Goal: Information Seeking & Learning: Learn about a topic

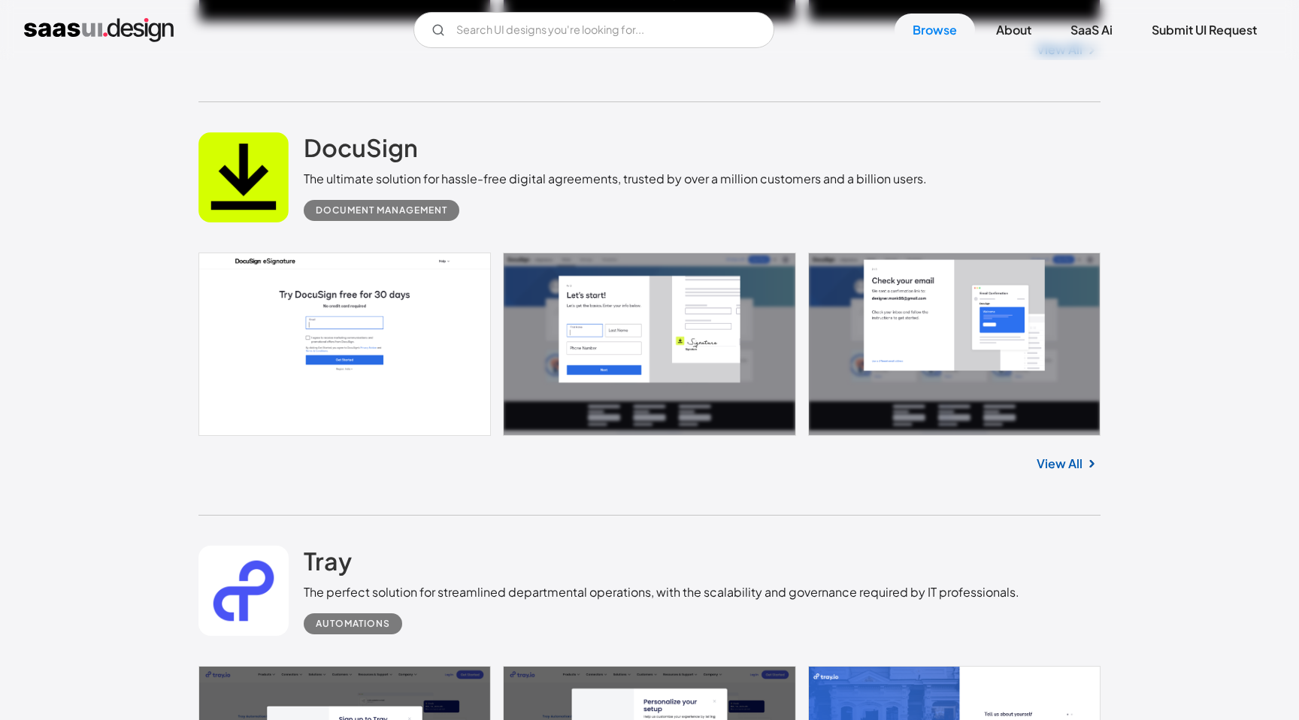
scroll to position [2084, 0]
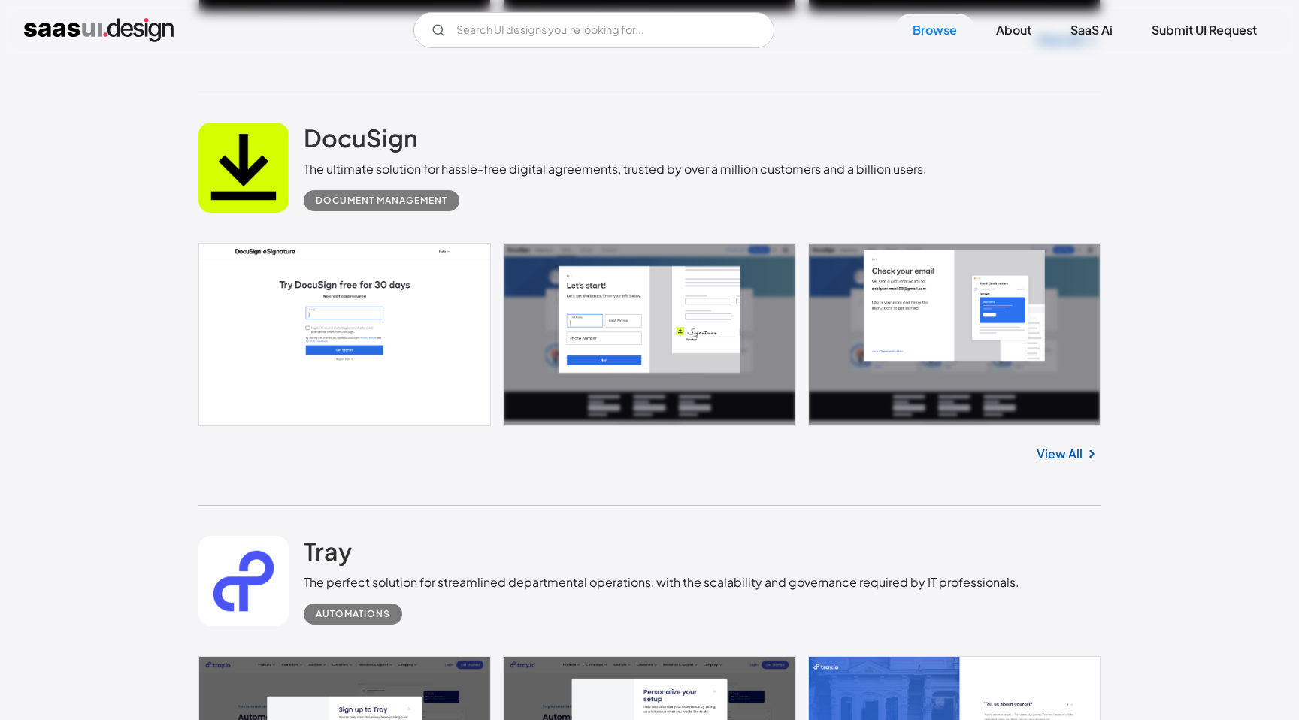
click at [1078, 454] on link "View All" at bounding box center [1060, 454] width 46 height 18
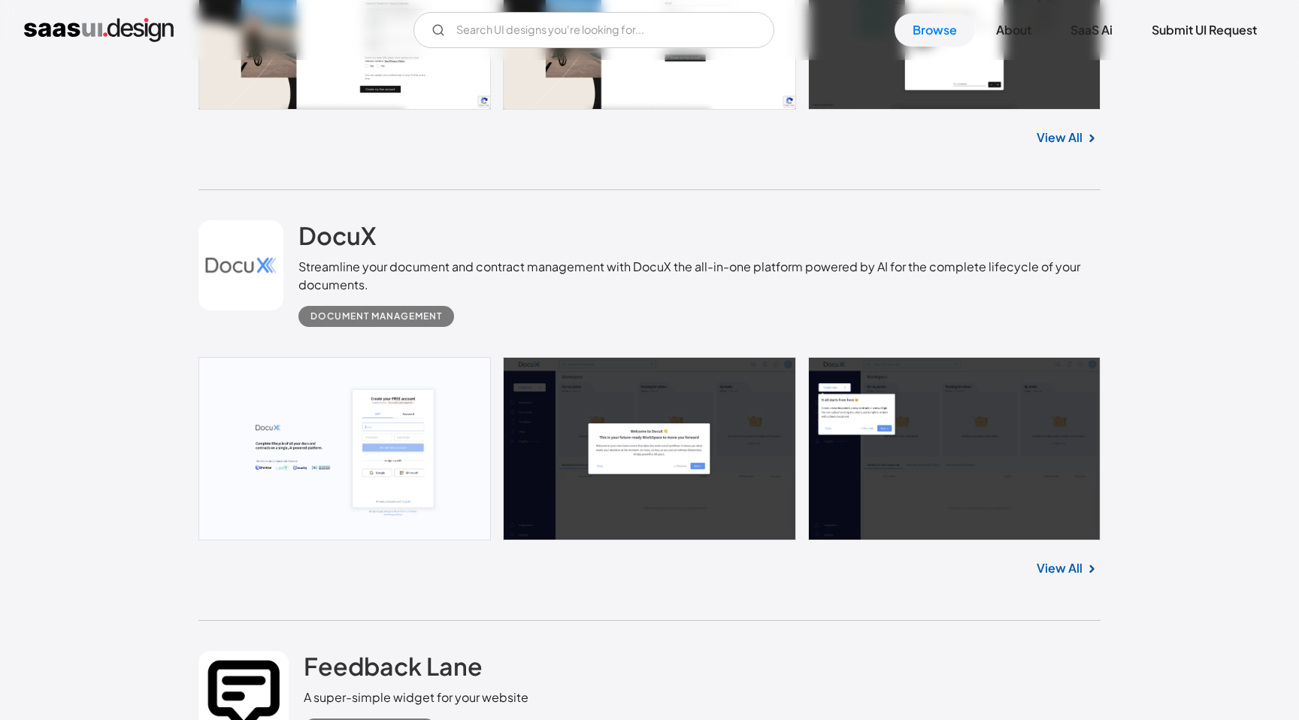
scroll to position [4851, 0]
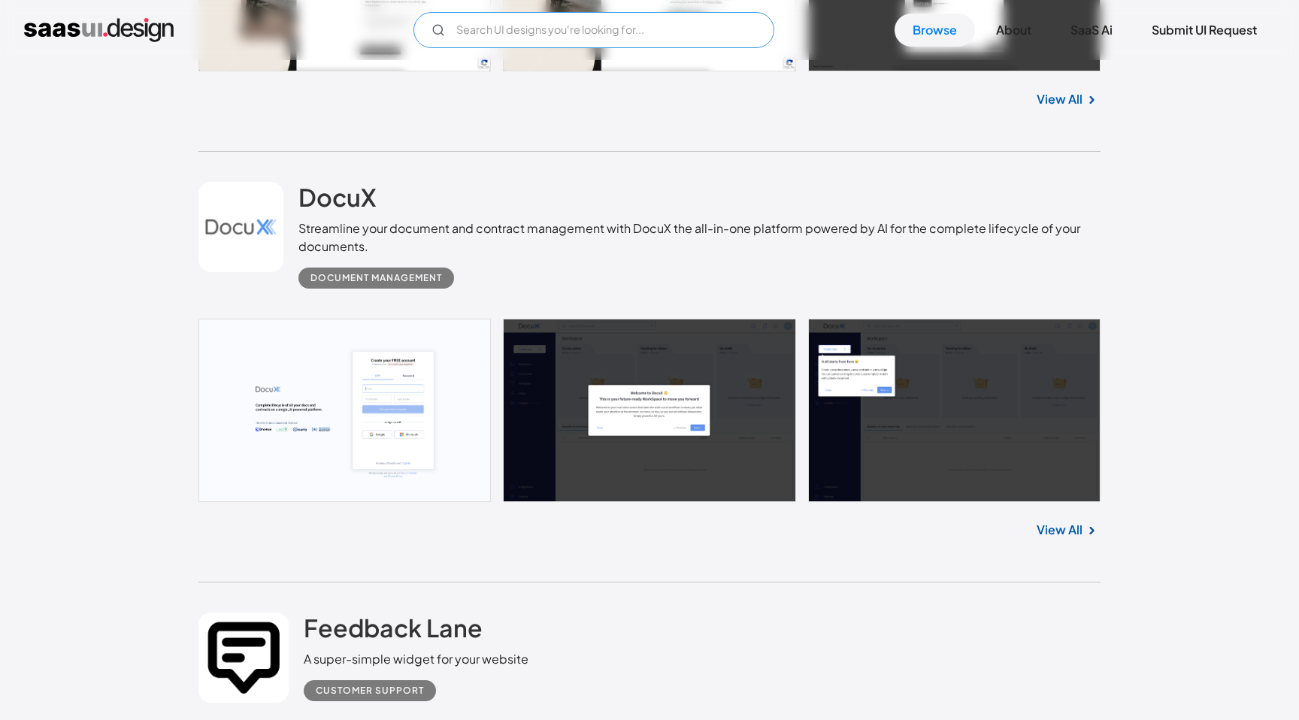
click at [541, 35] on input "Email Form" at bounding box center [594, 30] width 361 height 36
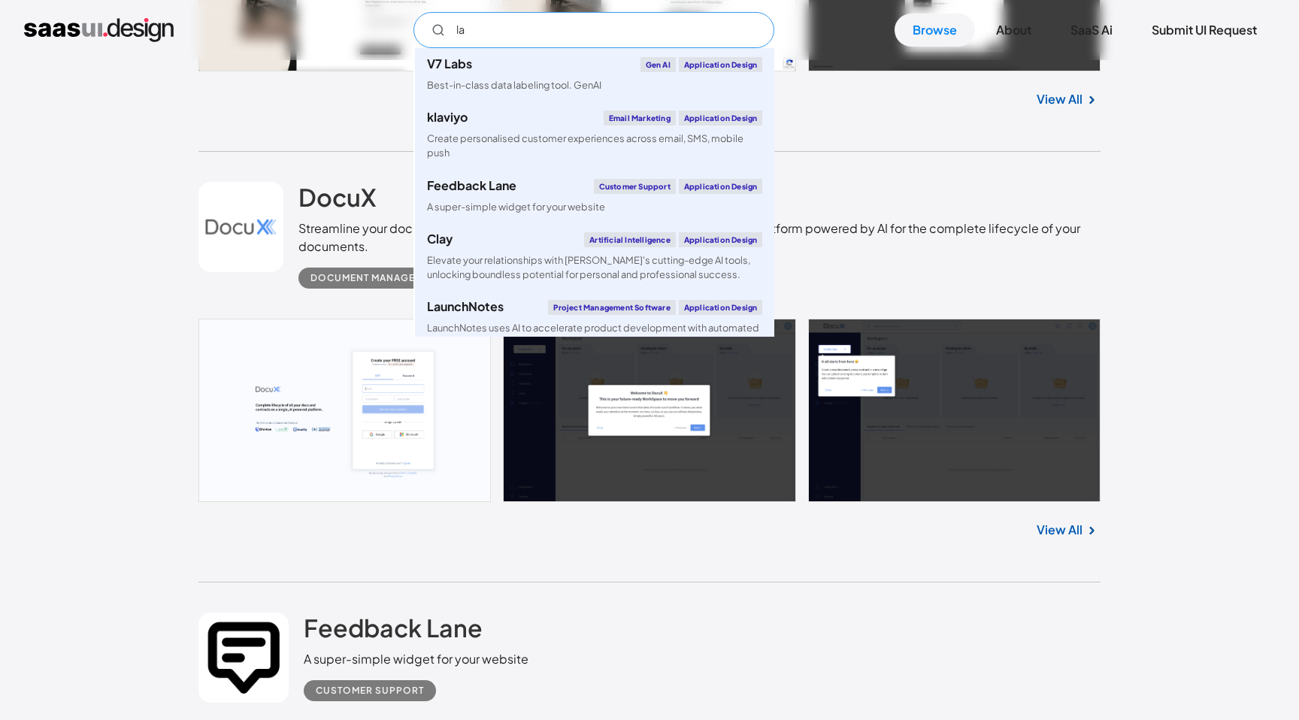
type input "l"
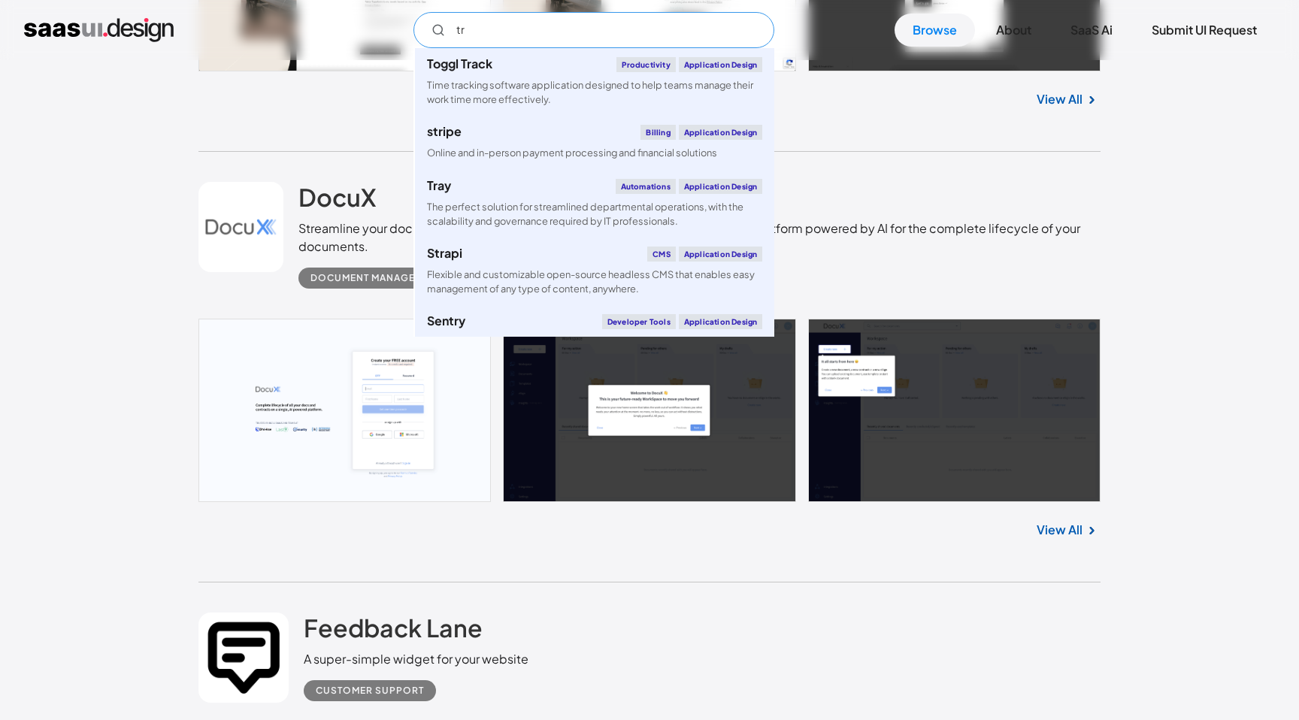
type input "t"
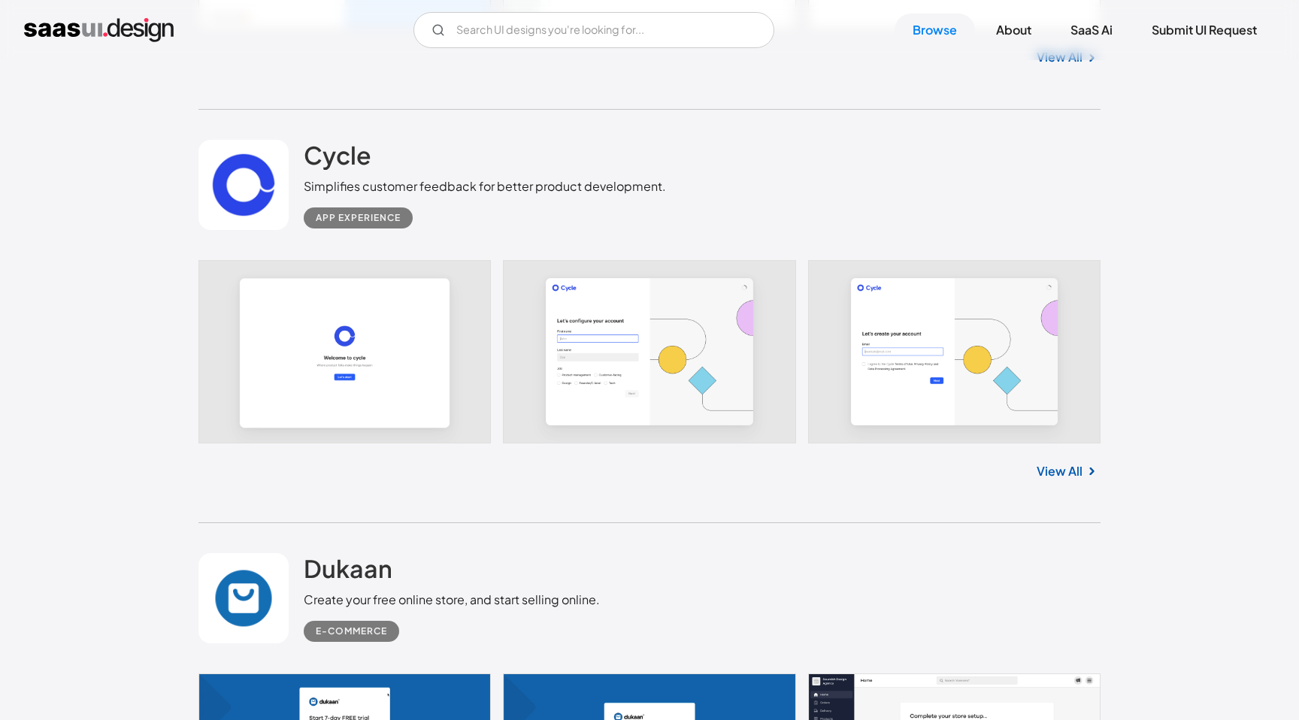
scroll to position [6933, 0]
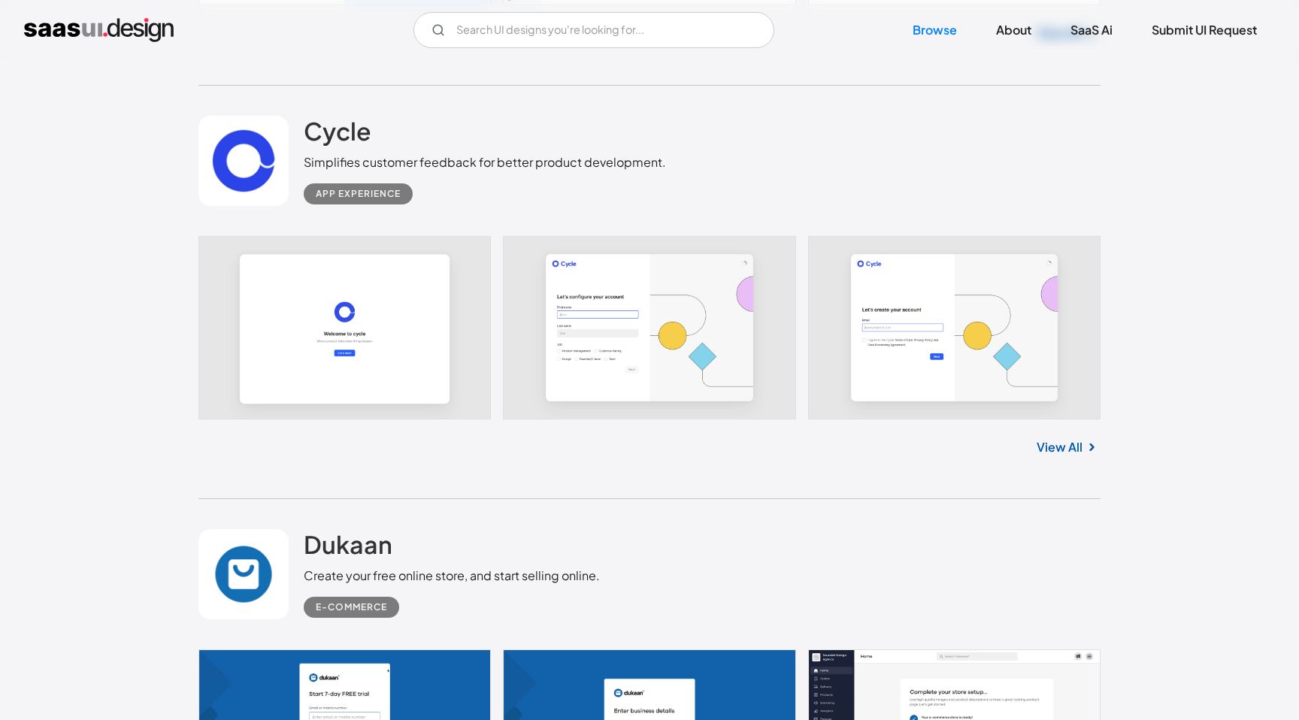
click at [1067, 453] on link "View All" at bounding box center [1060, 447] width 46 height 18
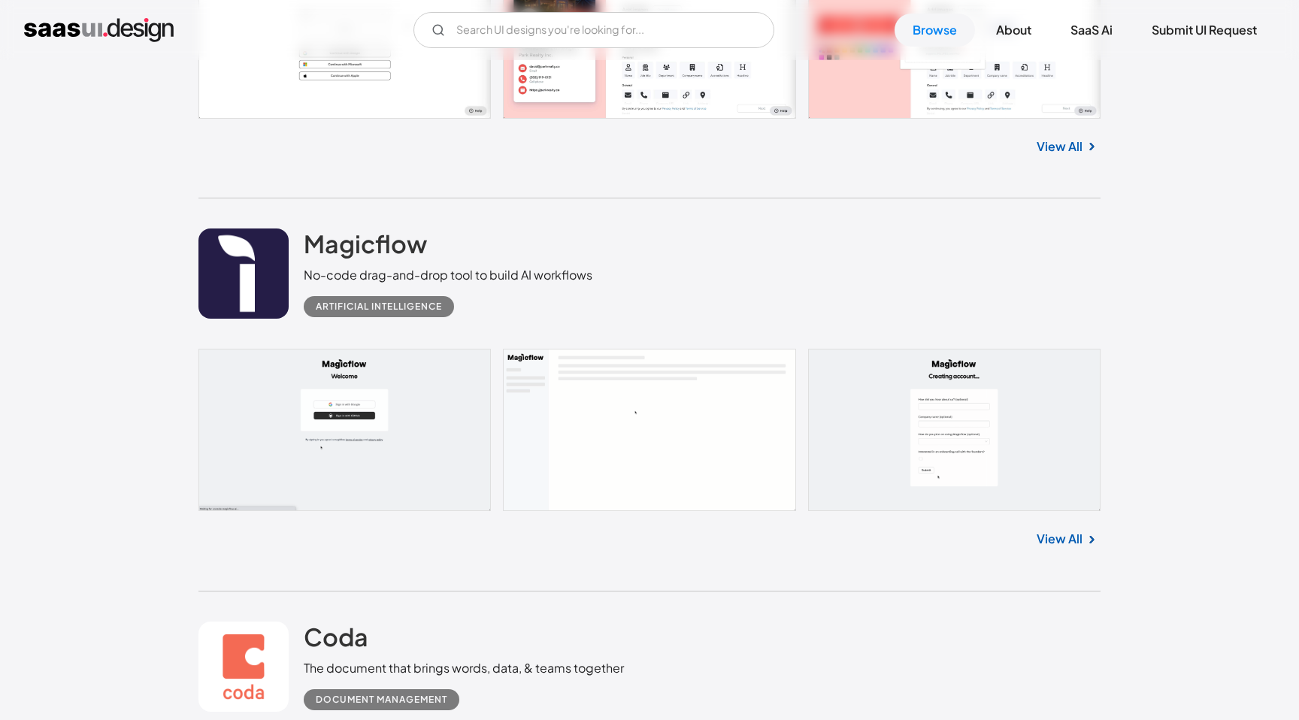
scroll to position [8916, 0]
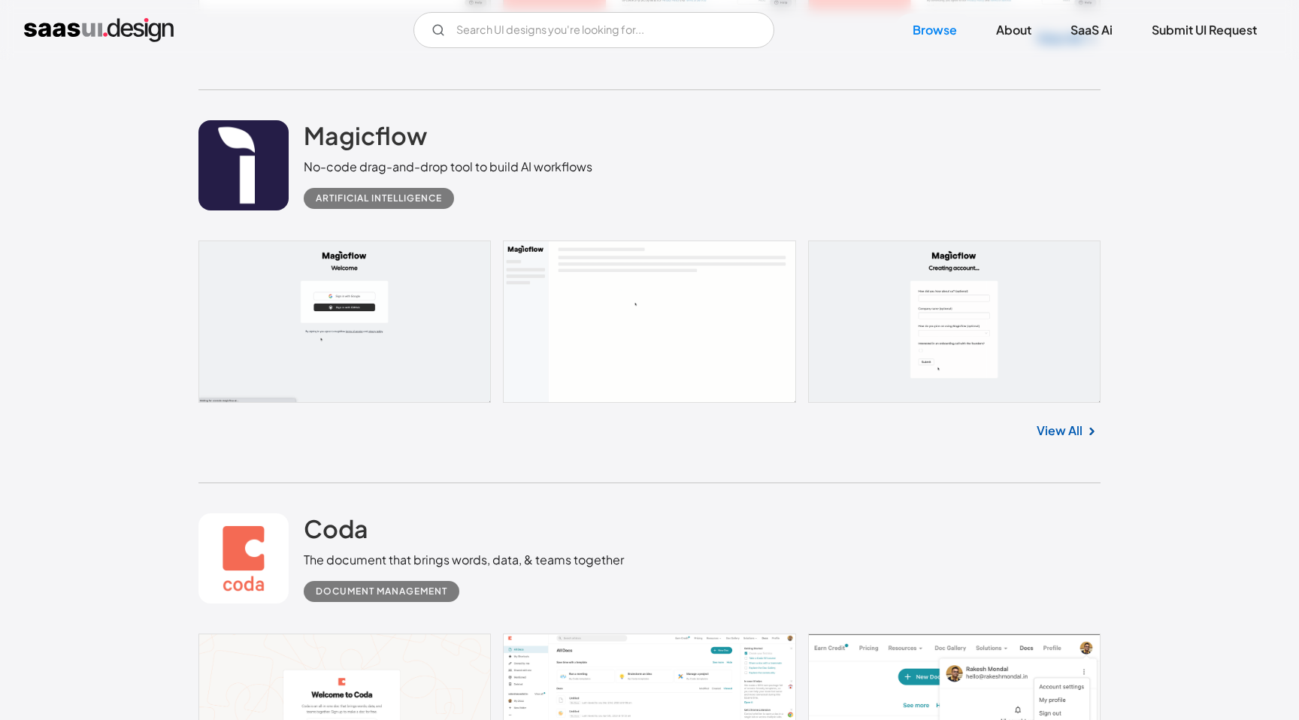
click at [1069, 437] on link "View All" at bounding box center [1060, 431] width 46 height 18
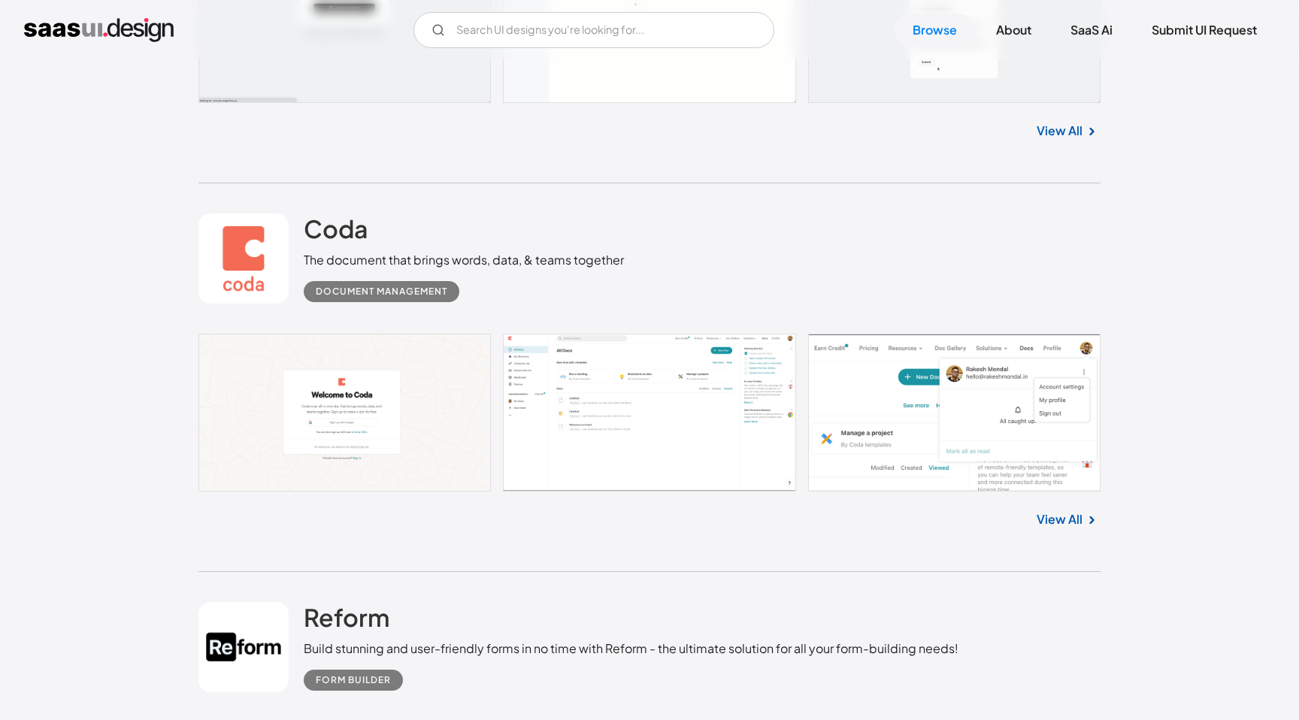
scroll to position [9238, 0]
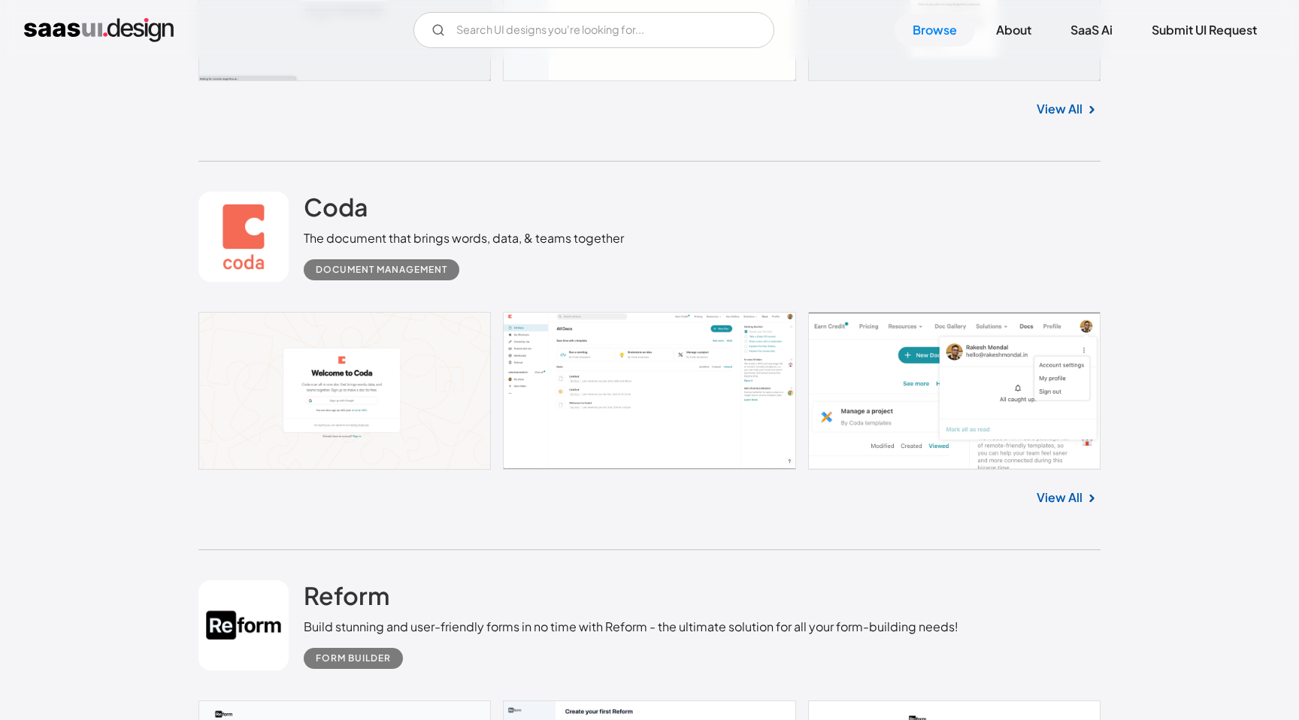
click at [1077, 504] on link "View All" at bounding box center [1060, 498] width 46 height 18
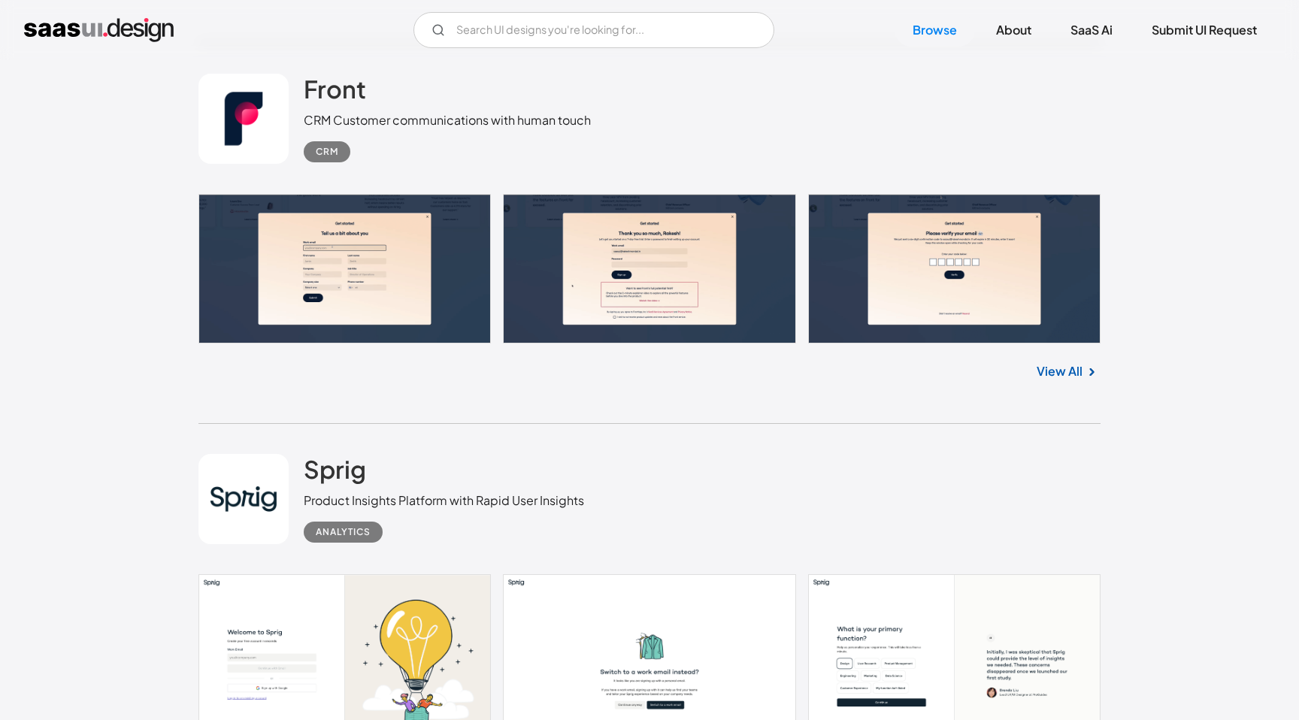
scroll to position [12584, 0]
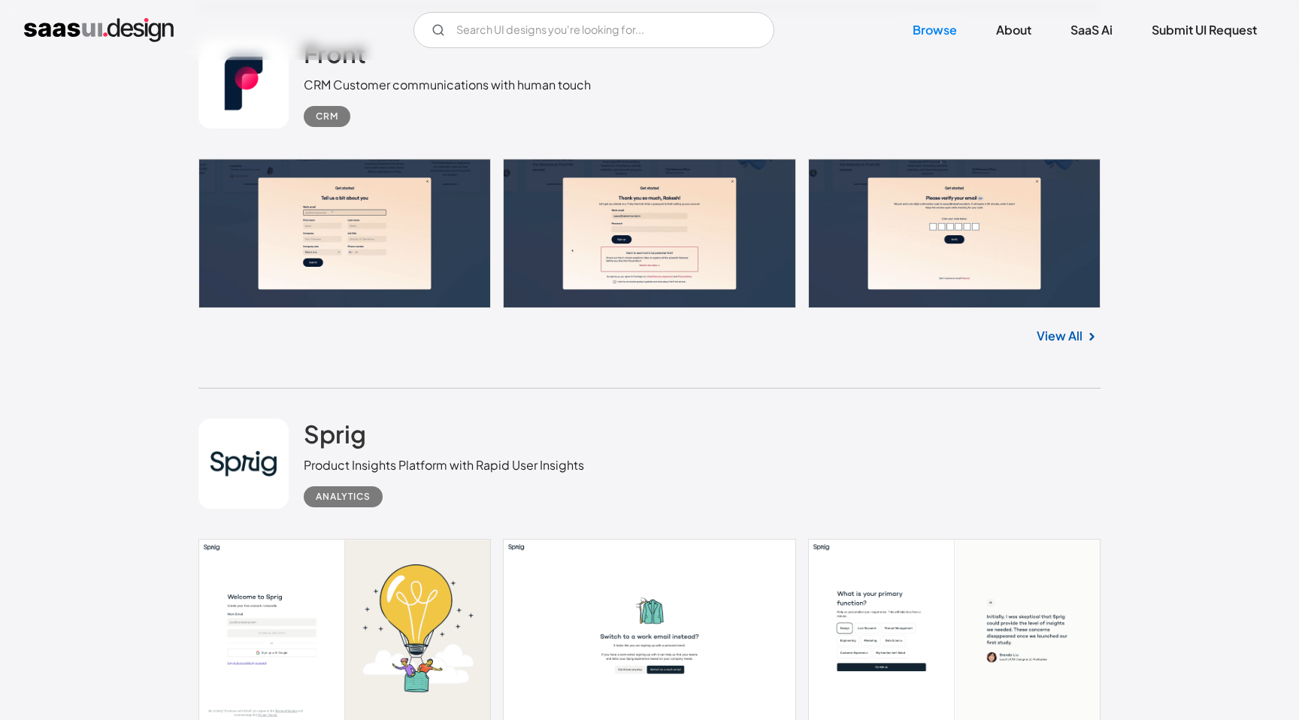
click at [1062, 339] on link "View All" at bounding box center [1060, 336] width 46 height 18
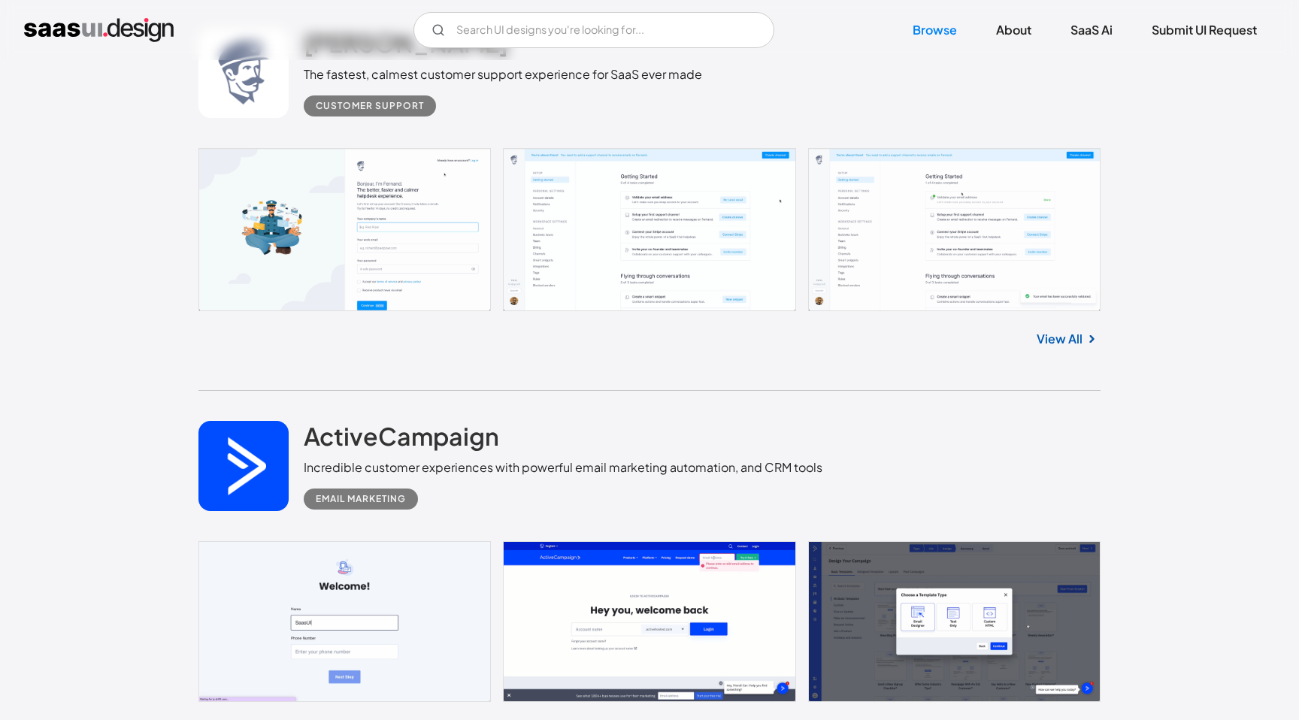
scroll to position [17726, 0]
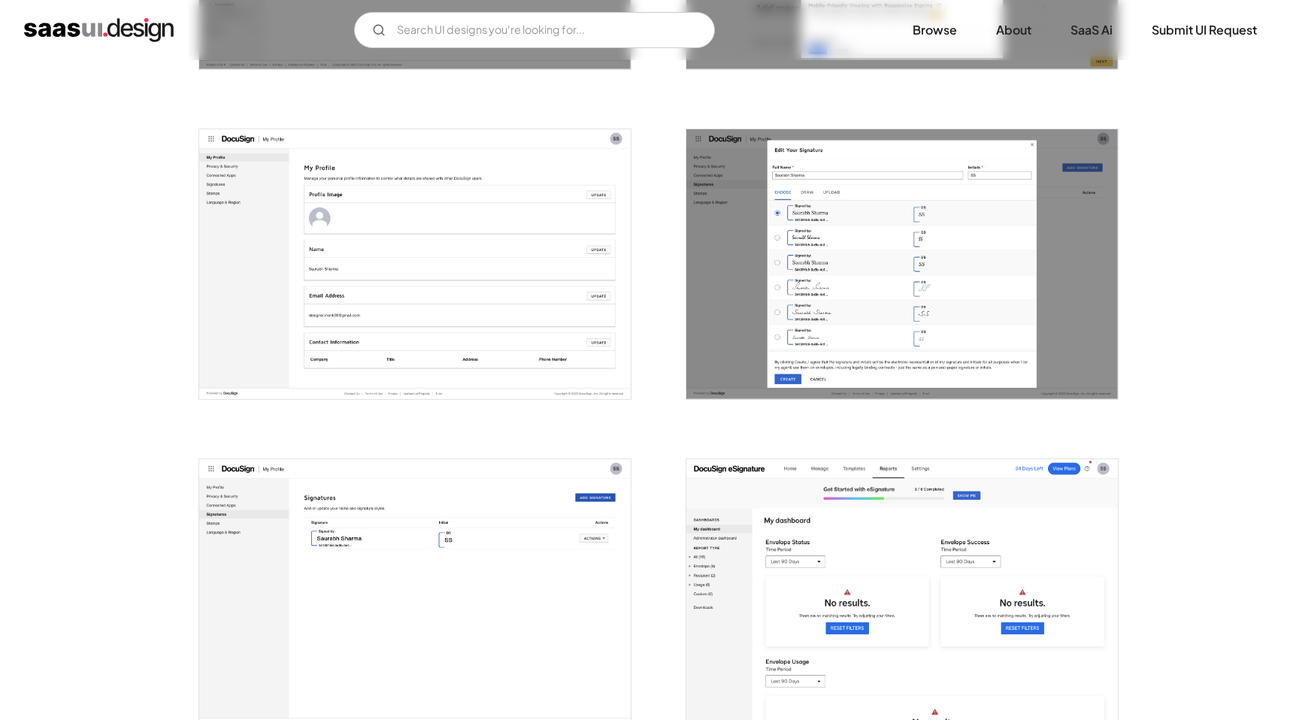
scroll to position [3530, 0]
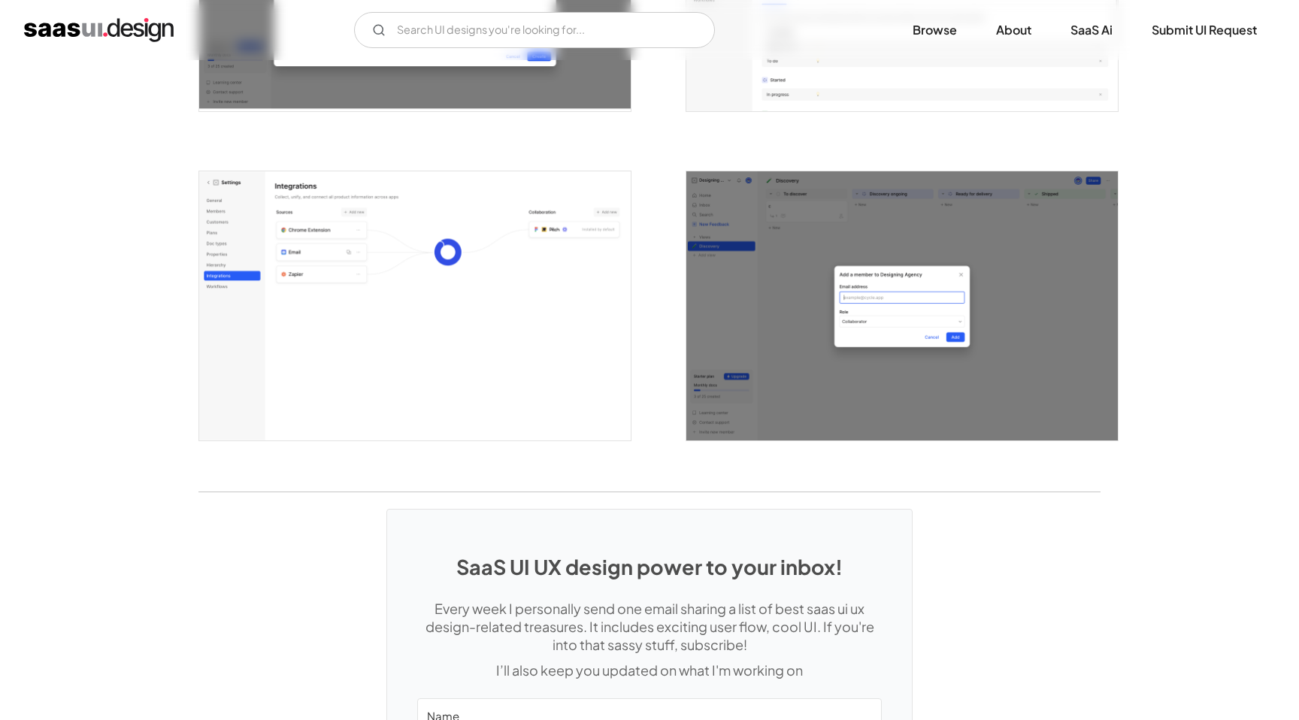
scroll to position [4072, 0]
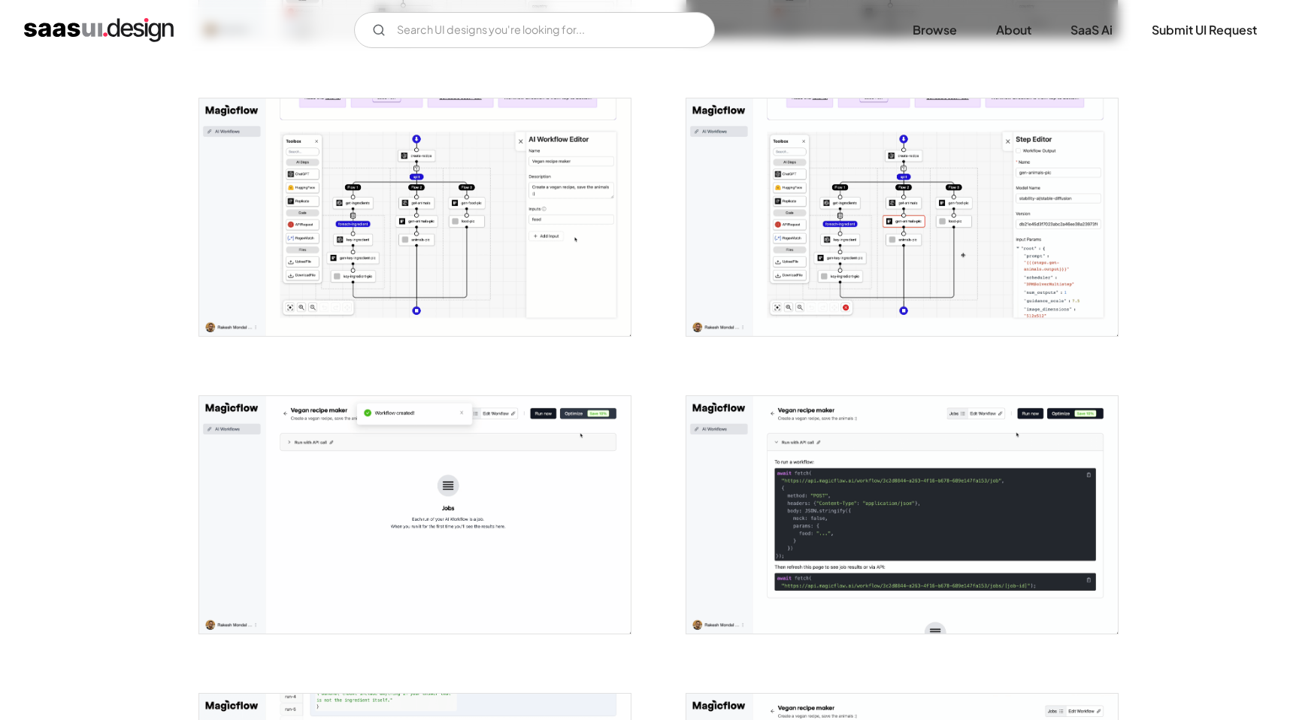
scroll to position [1147, 0]
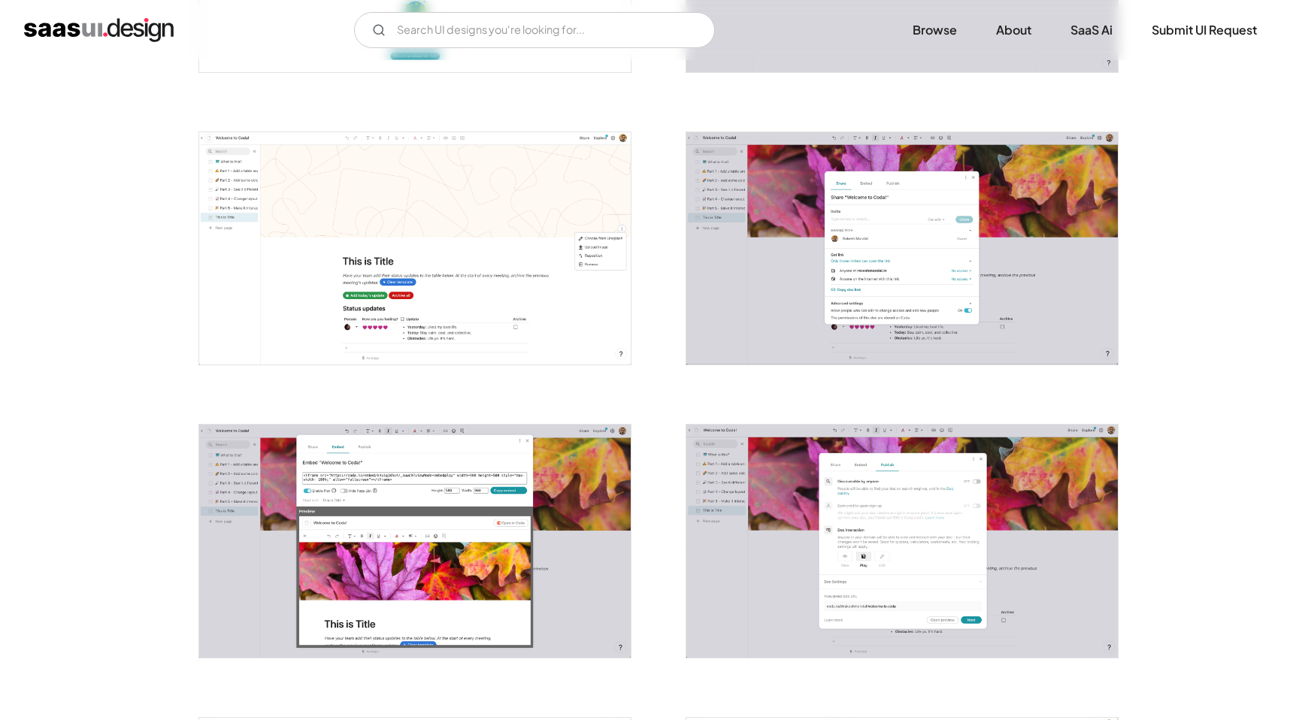
scroll to position [2581, 0]
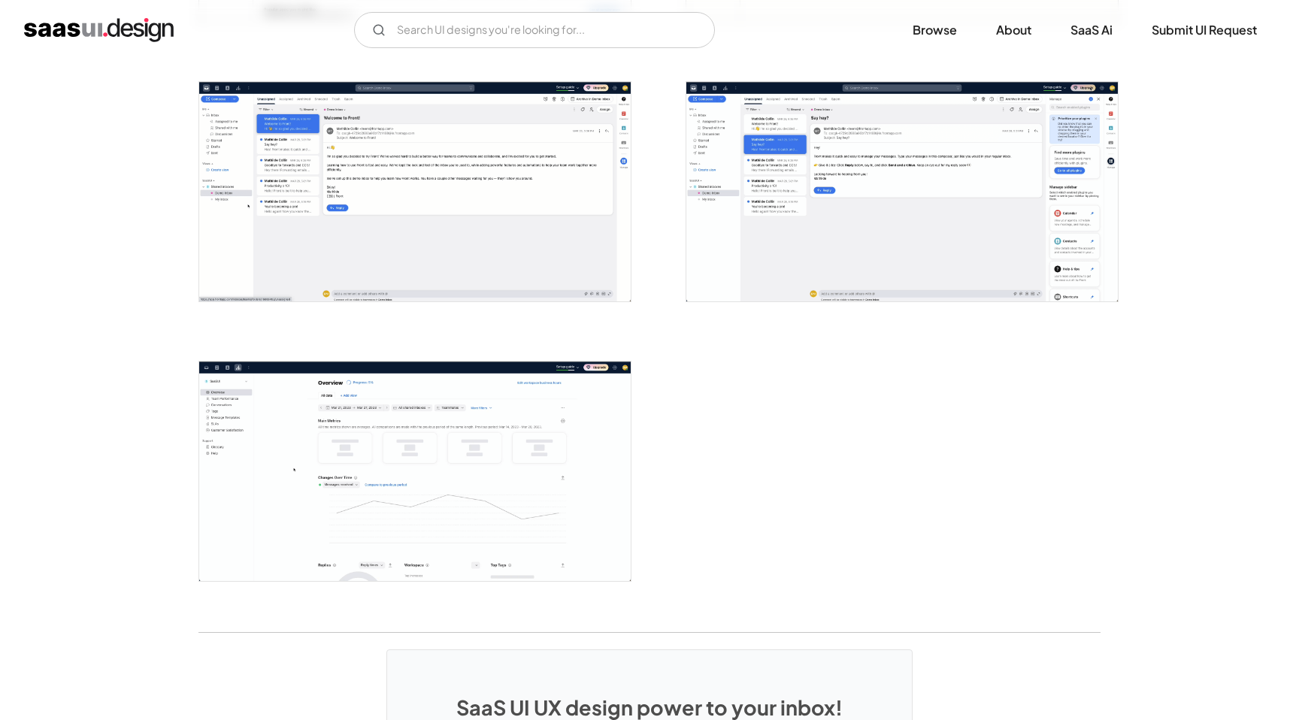
scroll to position [3355, 0]
